Goal: Information Seeking & Learning: Learn about a topic

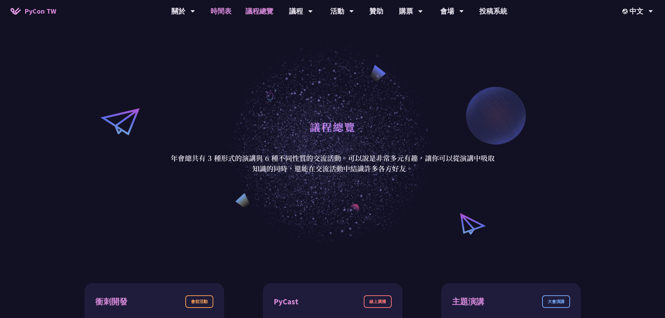
click at [227, 12] on link "時間表" at bounding box center [220, 11] width 35 height 22
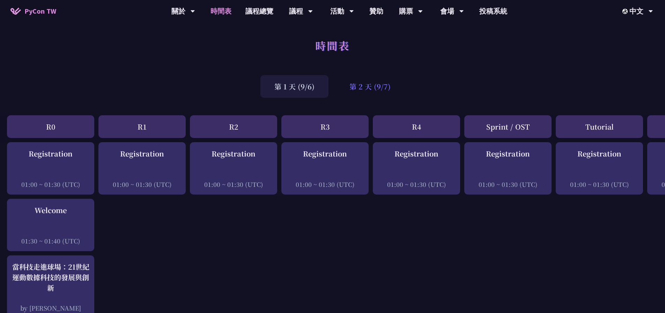
drag, startPoint x: 340, startPoint y: 228, endPoint x: 368, endPoint y: 89, distance: 141.5
click at [368, 89] on div "第 2 天 (9/7)" at bounding box center [369, 86] width 69 height 23
click at [381, 88] on div "第 2 天 (9/7)" at bounding box center [369, 86] width 69 height 23
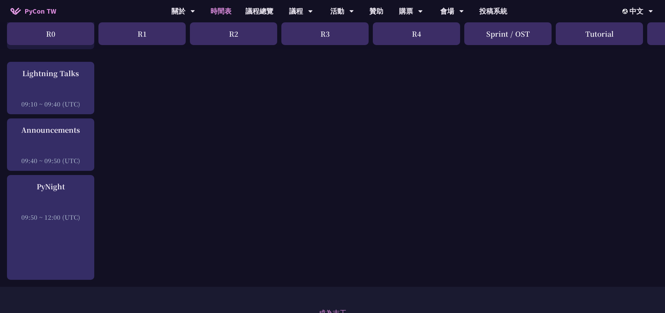
scroll to position [1028, 0]
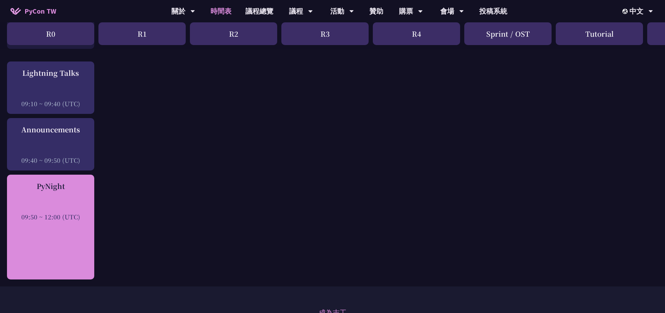
click at [39, 239] on div "PyNight 09:50 ~ 12:00 (UTC)" at bounding box center [50, 227] width 87 height 105
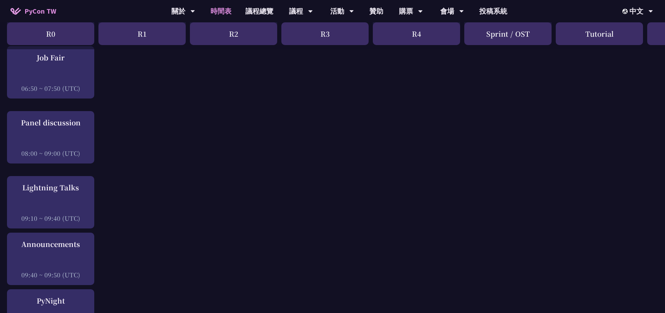
scroll to position [1043, 0]
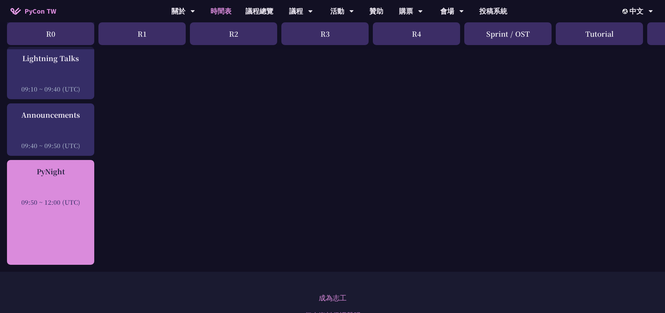
click at [42, 207] on div "PyNight 09:50 ~ 12:00 (UTC)" at bounding box center [50, 212] width 87 height 105
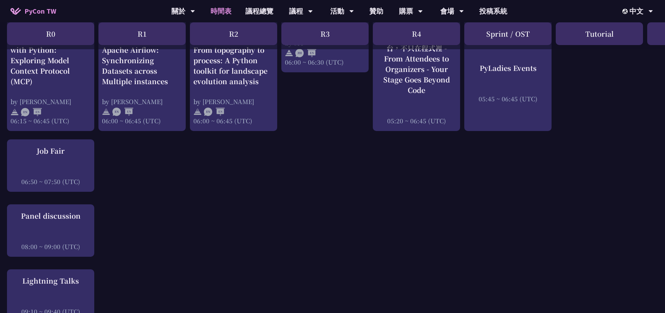
scroll to position [809, 0]
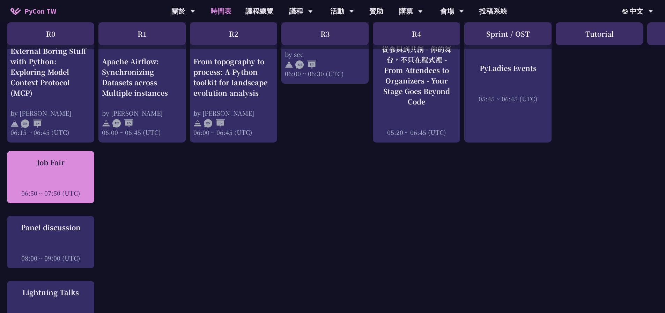
click at [59, 162] on div "Job Fair 06:50 ~ 07:50 (UTC)" at bounding box center [50, 177] width 80 height 40
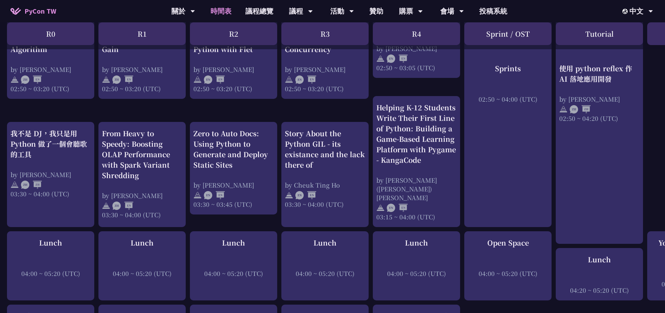
scroll to position [0, 0]
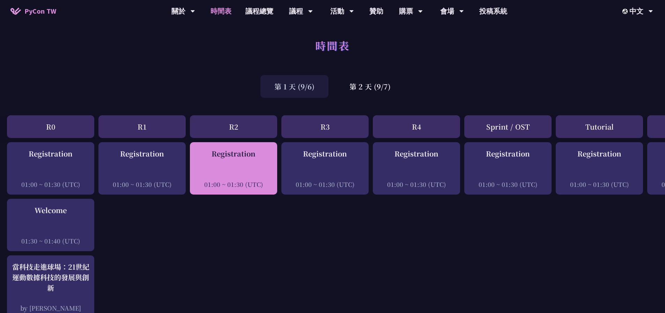
click at [238, 165] on div "Registration 01:00 ~ 01:30 (UTC)" at bounding box center [233, 168] width 80 height 40
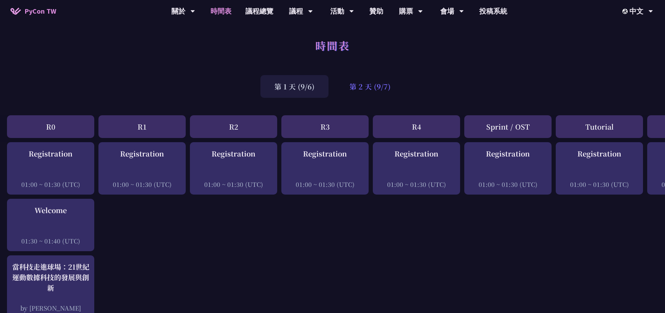
click at [375, 85] on div "第 2 天 (9/7)" at bounding box center [369, 86] width 69 height 23
click at [372, 87] on div "第 2 天 (9/7)" at bounding box center [369, 86] width 69 height 23
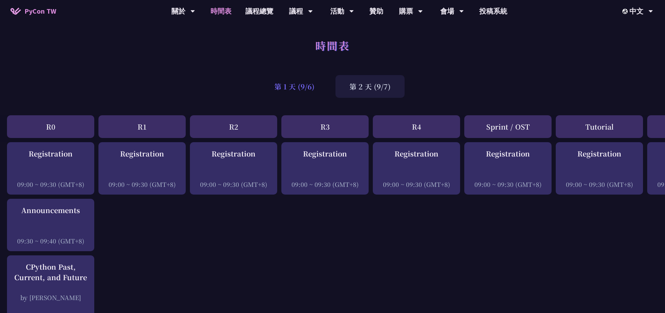
click at [298, 89] on div "第 1 天 (9/6)" at bounding box center [294, 86] width 68 height 23
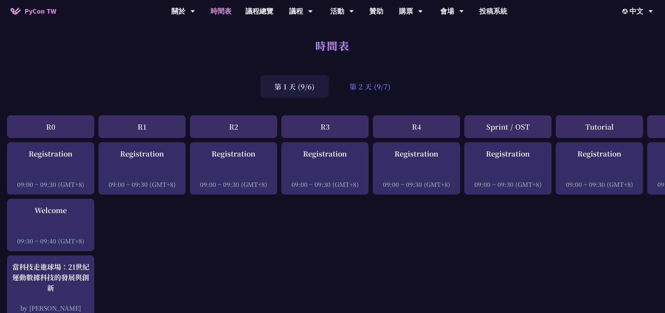
click at [384, 82] on div "第 2 天 (9/7)" at bounding box center [369, 86] width 69 height 23
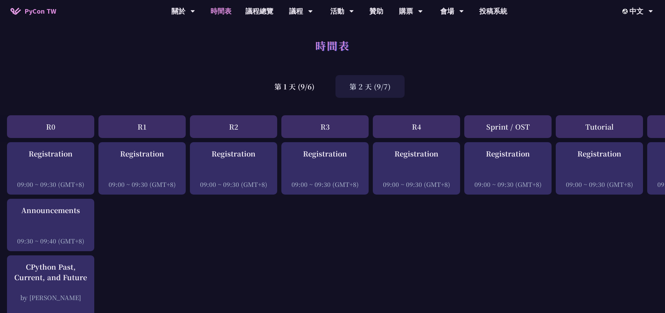
click at [229, 125] on div "R2" at bounding box center [233, 126] width 87 height 23
click at [288, 81] on div "第 1 天 (9/6)" at bounding box center [294, 86] width 68 height 23
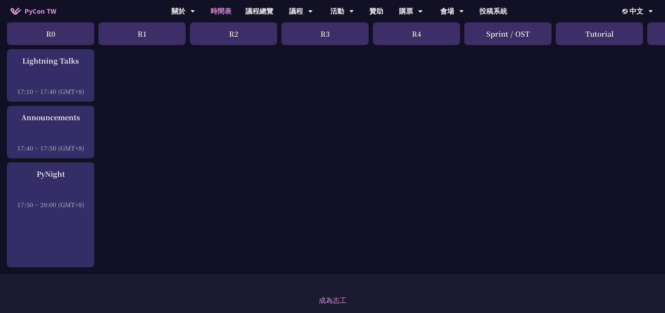
scroll to position [1040, 0]
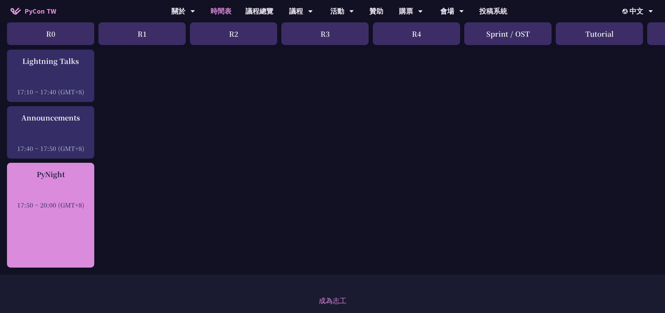
click at [55, 207] on div "PyNight 17:50 ~ 20:00 (GMT+8)" at bounding box center [50, 215] width 87 height 105
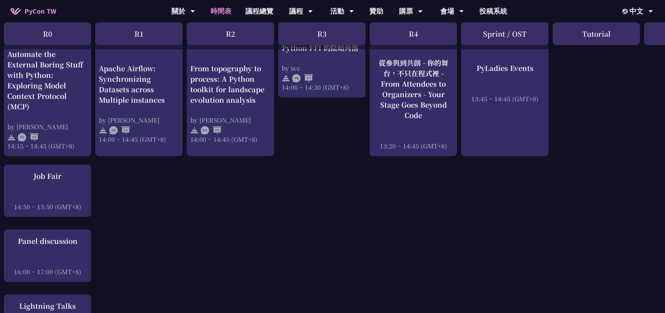
scroll to position [811, 3]
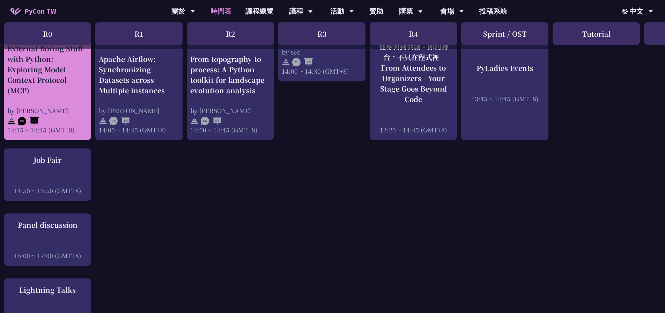
click at [43, 106] on div "by [PERSON_NAME]" at bounding box center [47, 110] width 80 height 9
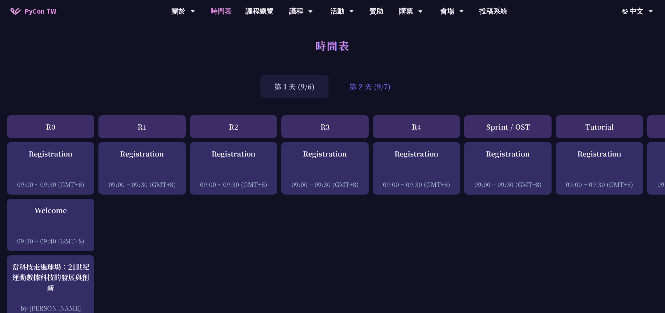
click at [375, 85] on div "第 2 天 (9/7)" at bounding box center [369, 86] width 69 height 23
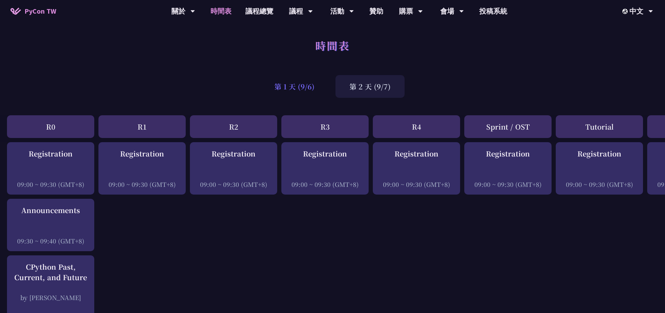
click at [291, 91] on div "第 1 天 (9/6)" at bounding box center [294, 86] width 68 height 23
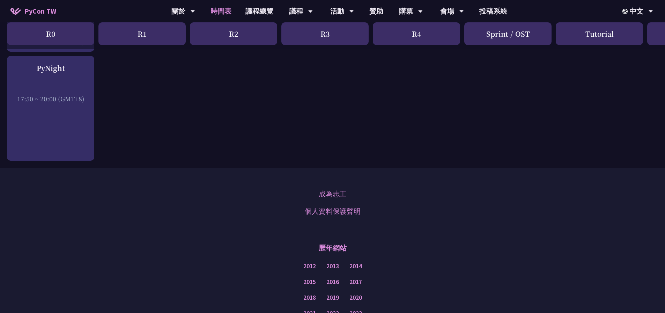
scroll to position [1146, 0]
click at [330, 189] on link "成為志工" at bounding box center [333, 194] width 28 height 10
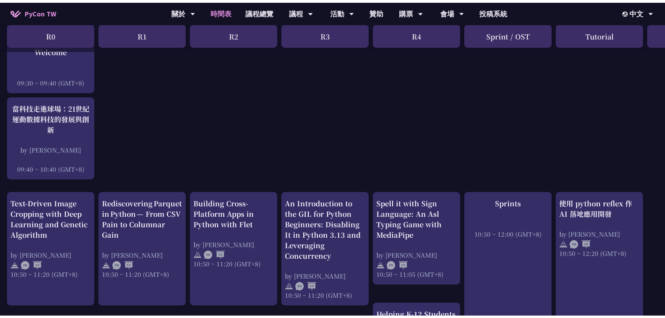
scroll to position [0, 0]
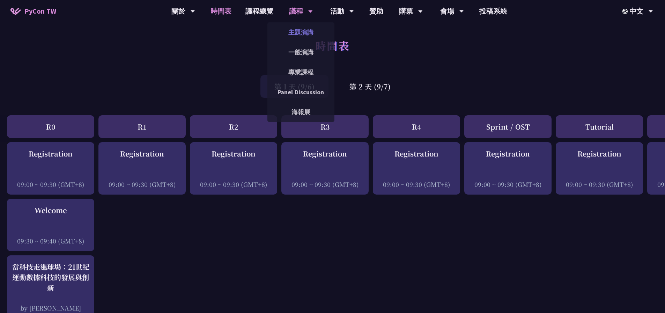
click at [290, 35] on link "主題演講" at bounding box center [300, 32] width 67 height 16
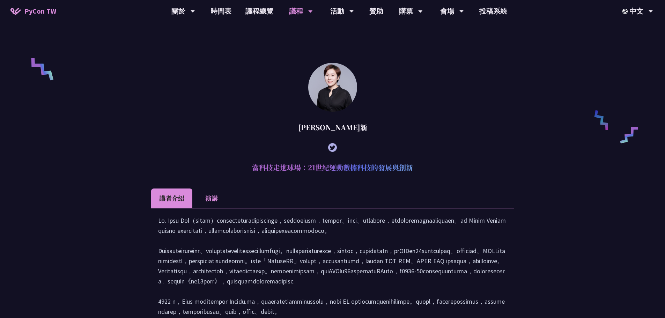
scroll to position [468, 0]
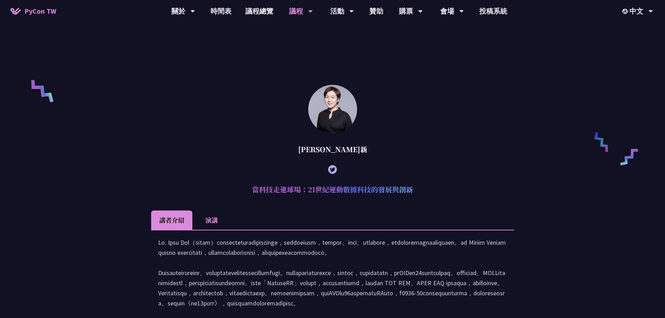
click at [210, 229] on li "演講" at bounding box center [211, 219] width 38 height 19
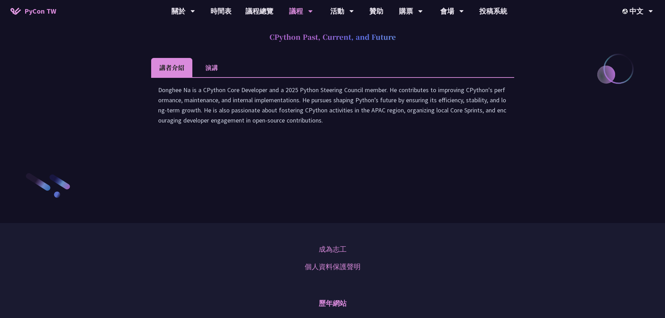
scroll to position [977, 0]
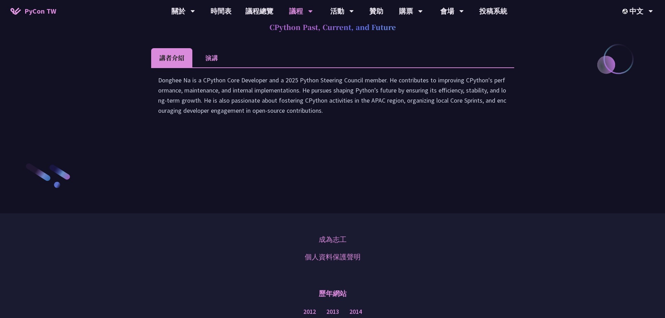
click at [213, 67] on li "演講" at bounding box center [211, 57] width 38 height 19
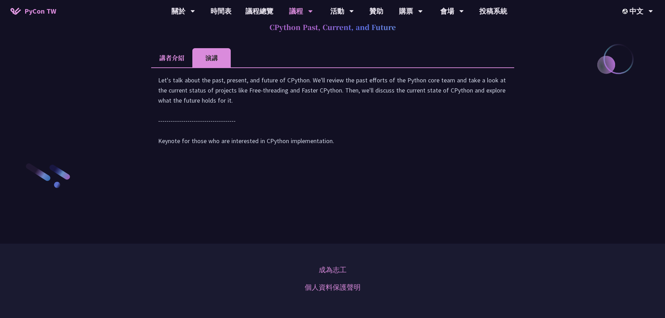
click at [170, 67] on li "講者介紹" at bounding box center [171, 57] width 41 height 19
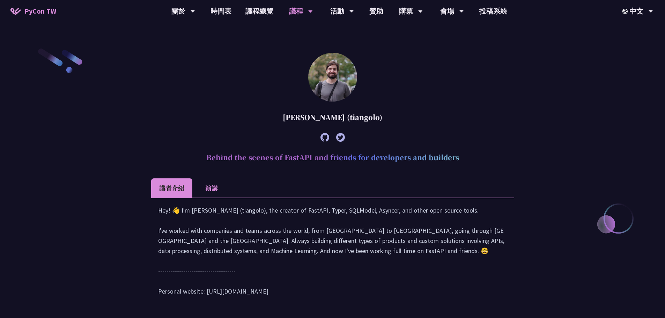
scroll to position [222, 0]
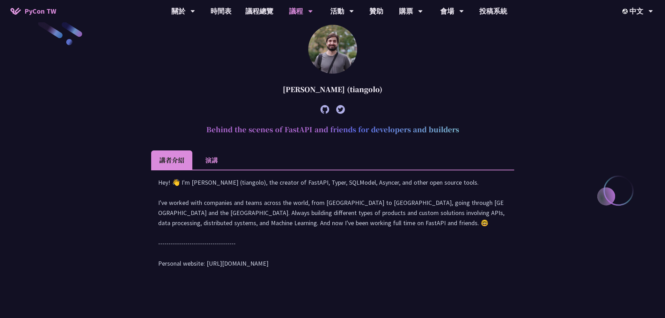
click at [209, 161] on li "演講" at bounding box center [211, 159] width 38 height 19
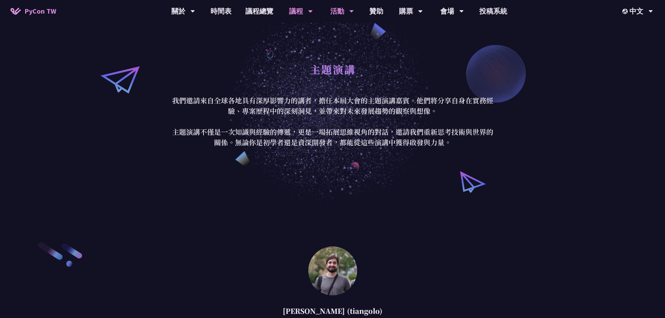
scroll to position [0, 0]
click at [221, 18] on link "時間表" at bounding box center [220, 11] width 35 height 22
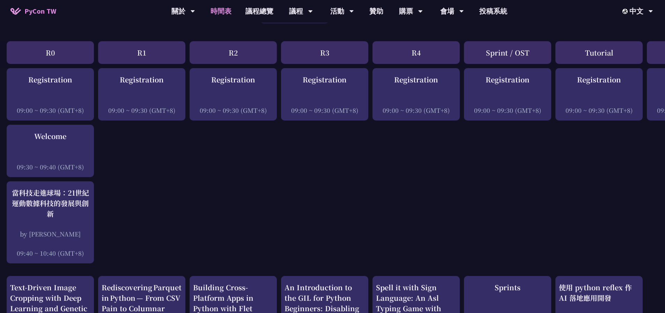
scroll to position [0, 0]
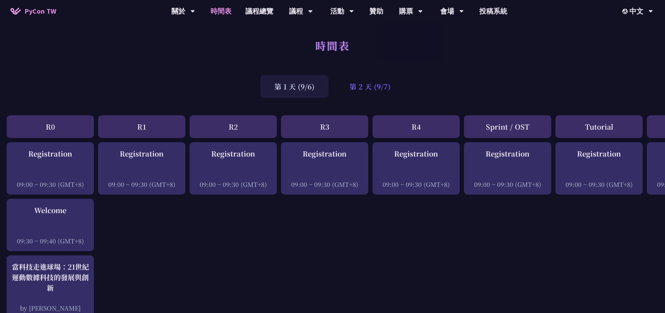
click at [369, 89] on div "第 2 天 (9/7)" at bounding box center [369, 86] width 69 height 23
